Goal: Information Seeking & Learning: Check status

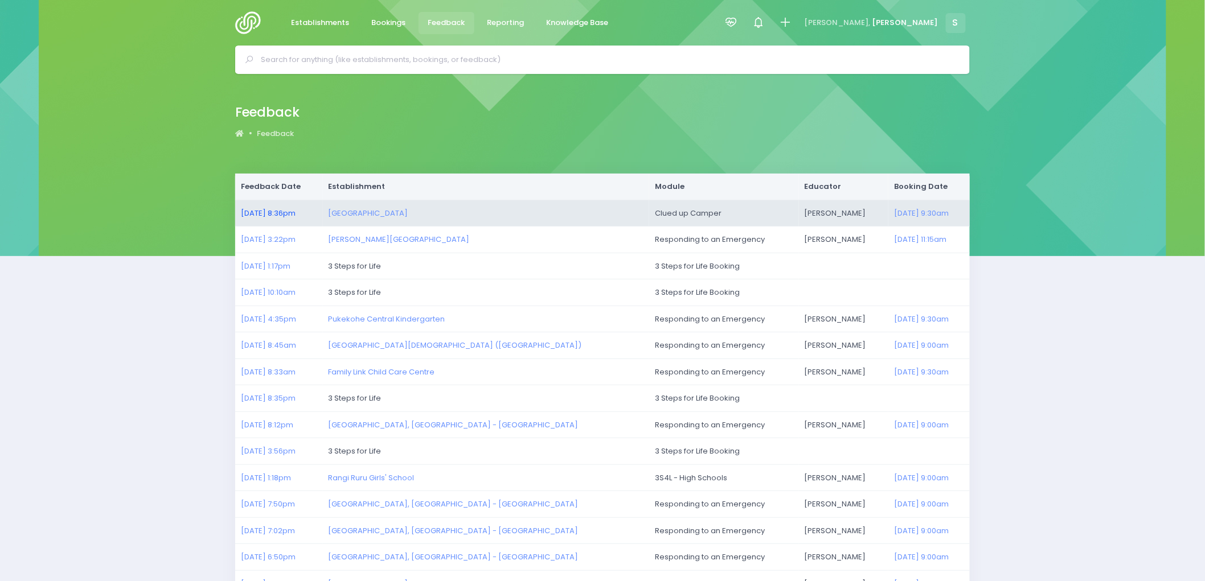
click at [258, 215] on link "[DATE] 8:36pm" at bounding box center [268, 213] width 55 height 11
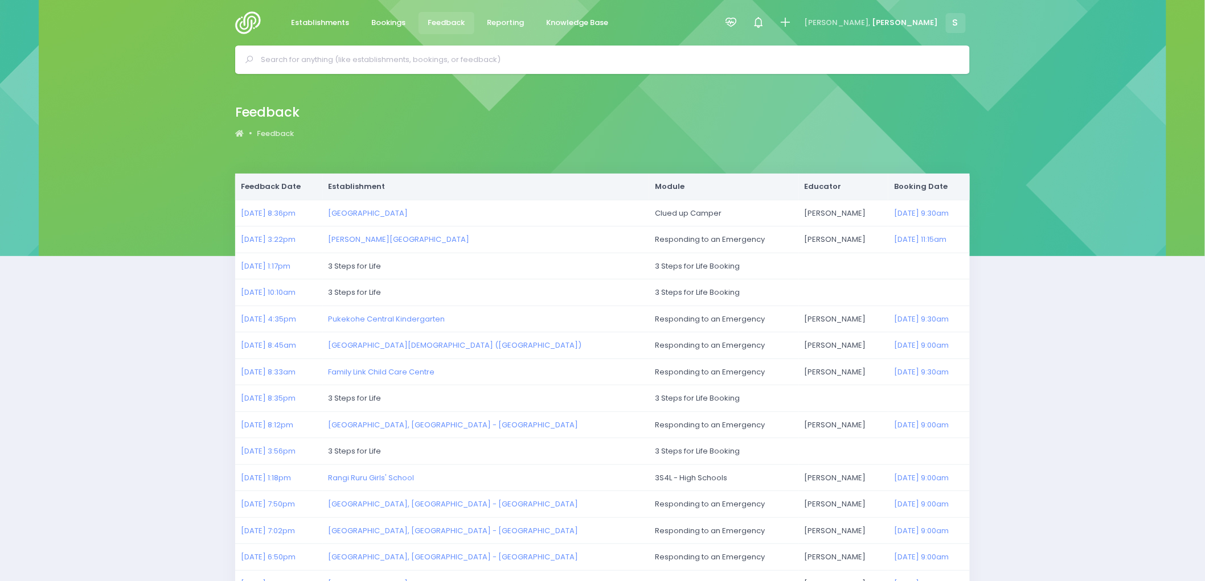
click at [255, 8] on div at bounding box center [251, 23] width 32 height 46
click at [239, 20] on img at bounding box center [251, 22] width 32 height 23
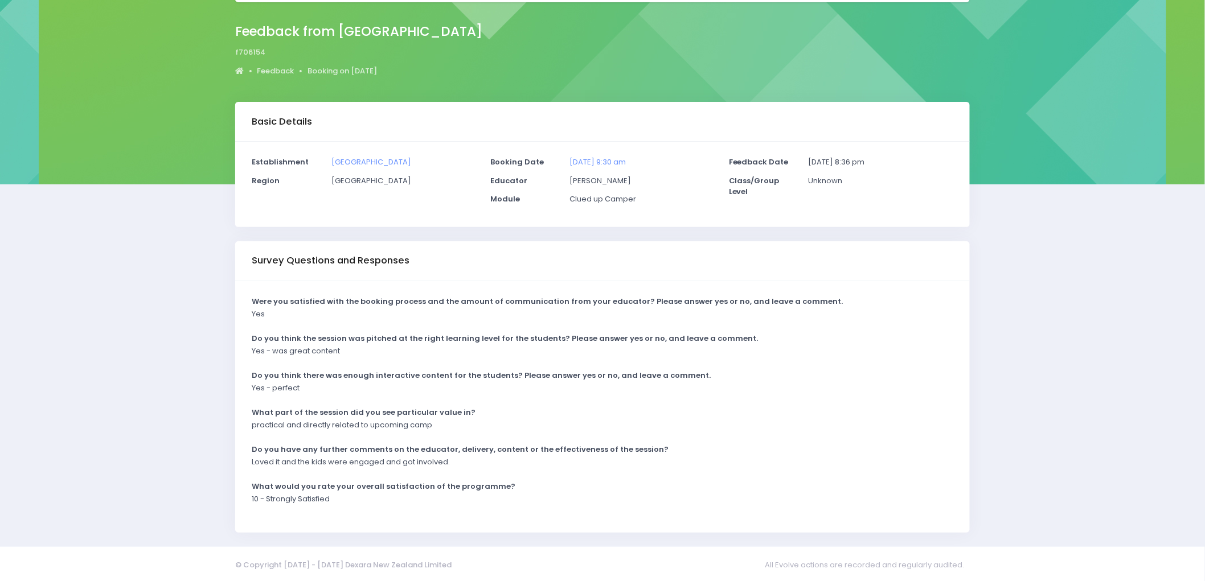
scroll to position [74, 0]
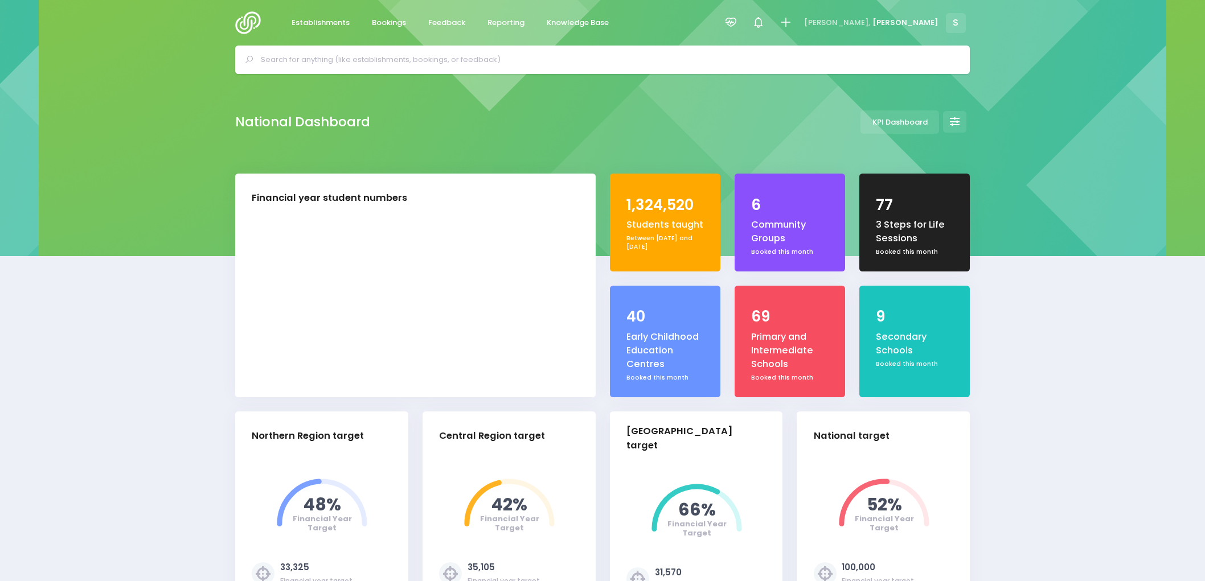
select select "5"
click at [500, 24] on span "Reporting" at bounding box center [505, 22] width 37 height 11
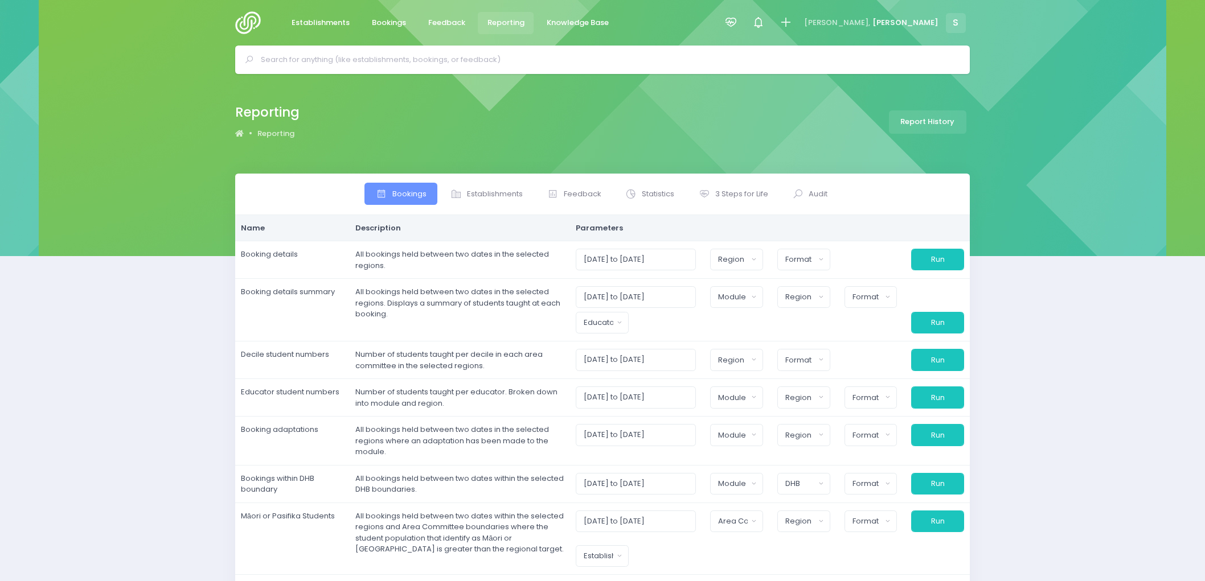
select select
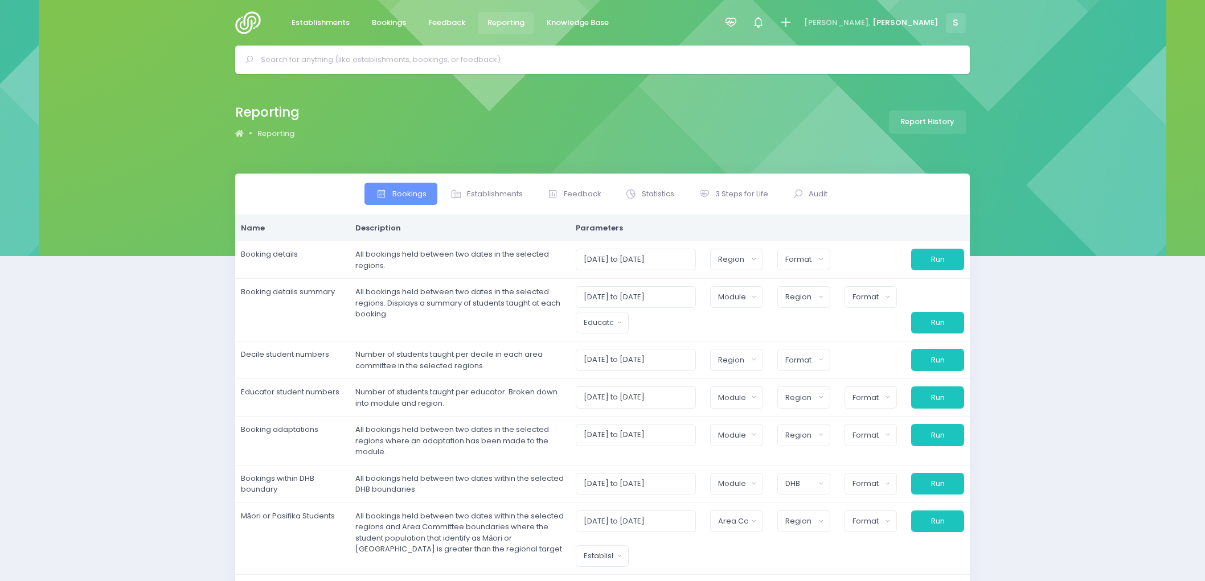
select select
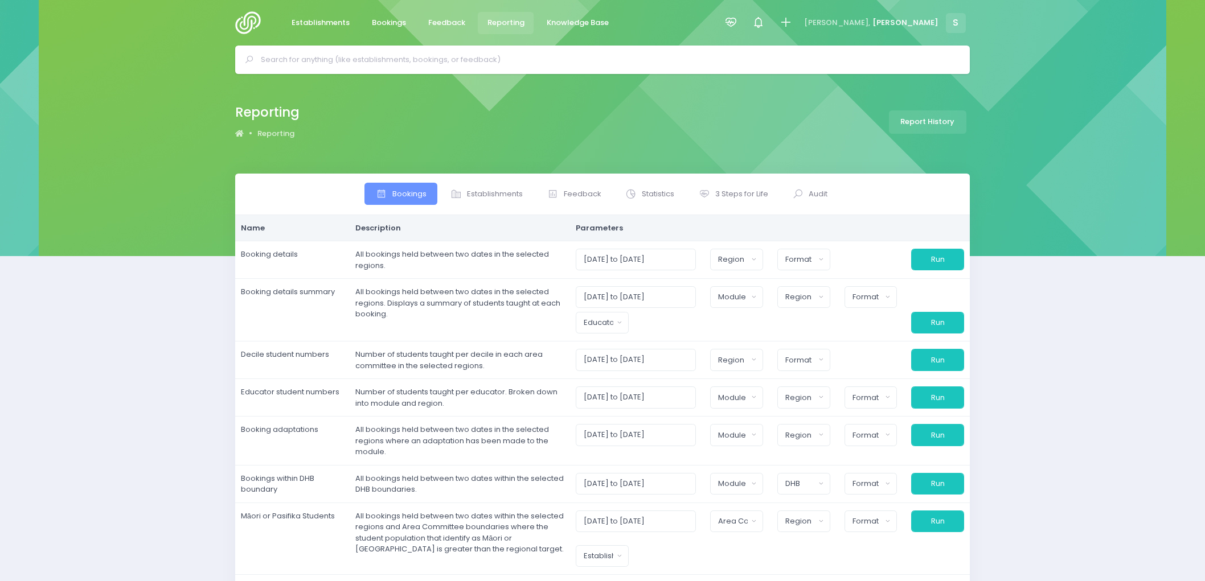
select select
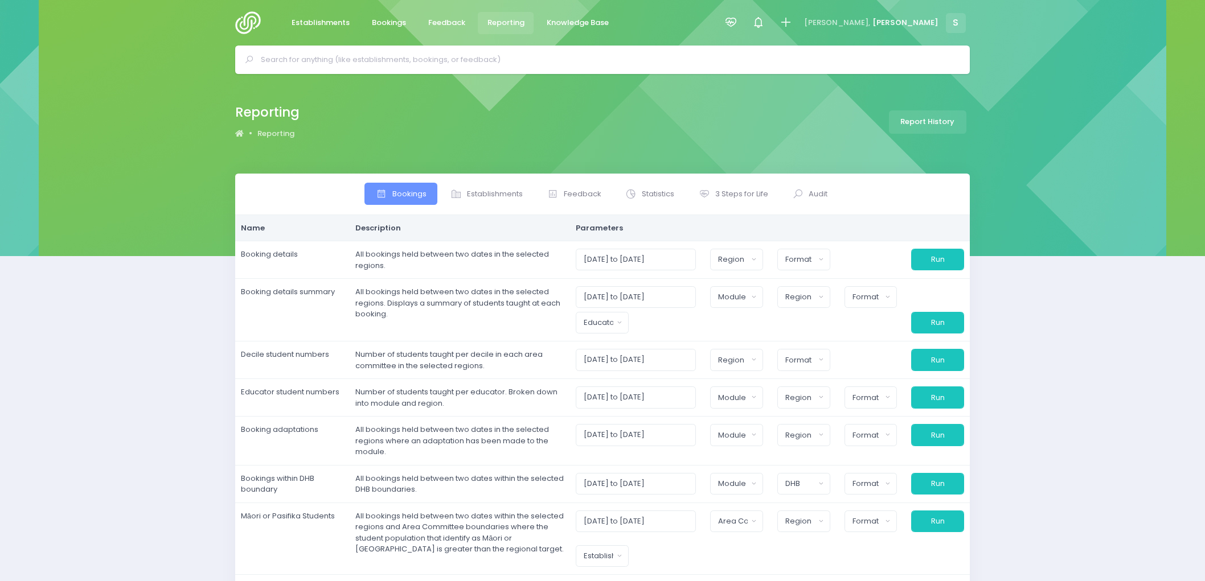
select select
